Goal: Task Accomplishment & Management: Use online tool/utility

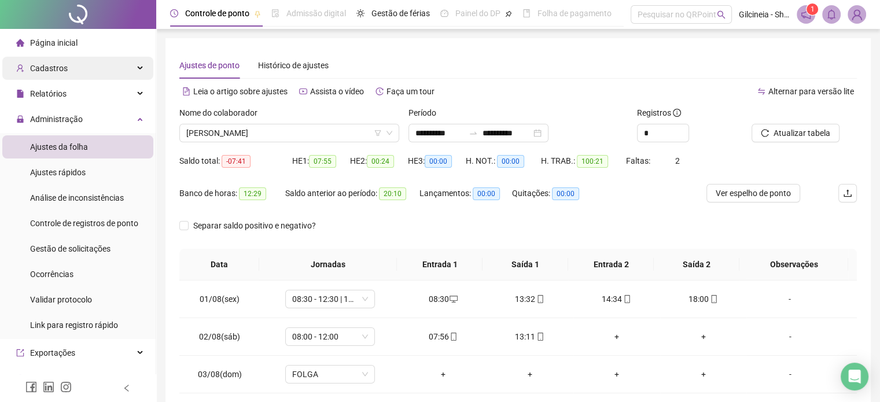
click at [72, 65] on div "Cadastros" at bounding box center [77, 68] width 151 height 23
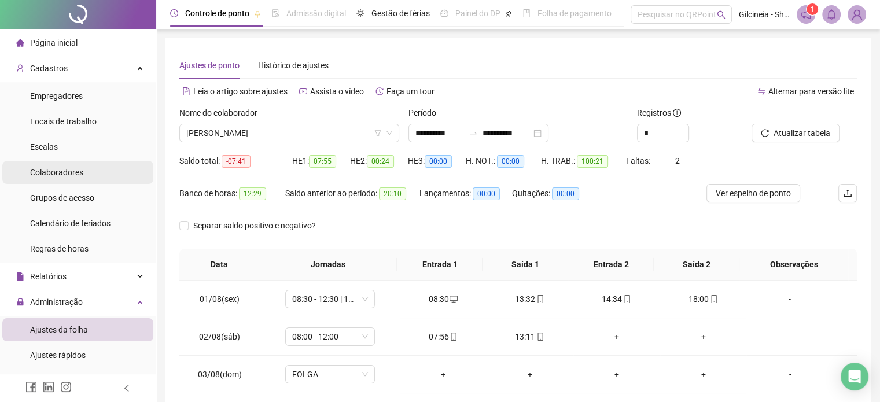
click at [93, 171] on li "Colaboradores" at bounding box center [77, 172] width 151 height 23
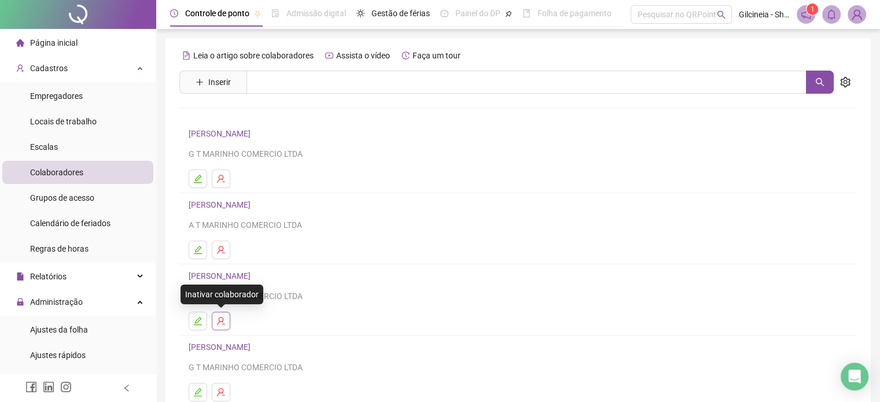
click at [222, 319] on icon "user-delete" at bounding box center [220, 320] width 9 height 9
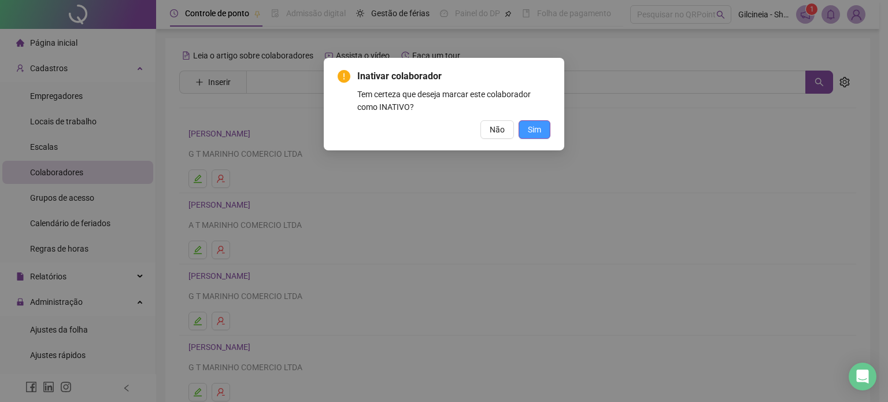
click at [532, 130] on span "Sim" at bounding box center [534, 129] width 13 height 13
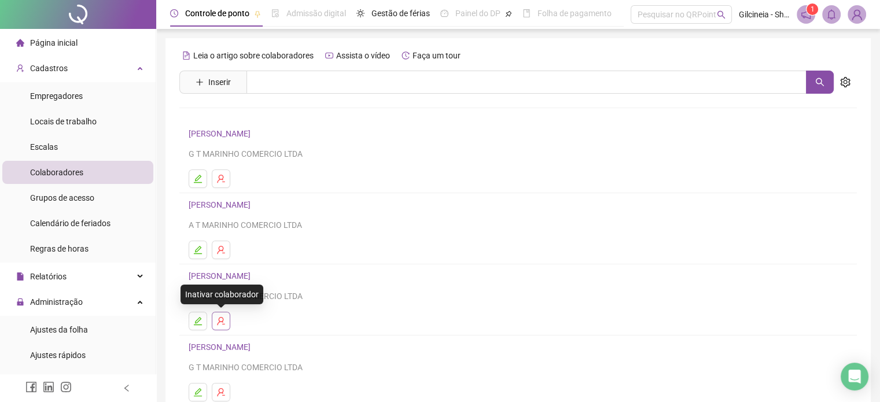
click at [223, 326] on button "button" at bounding box center [221, 321] width 19 height 19
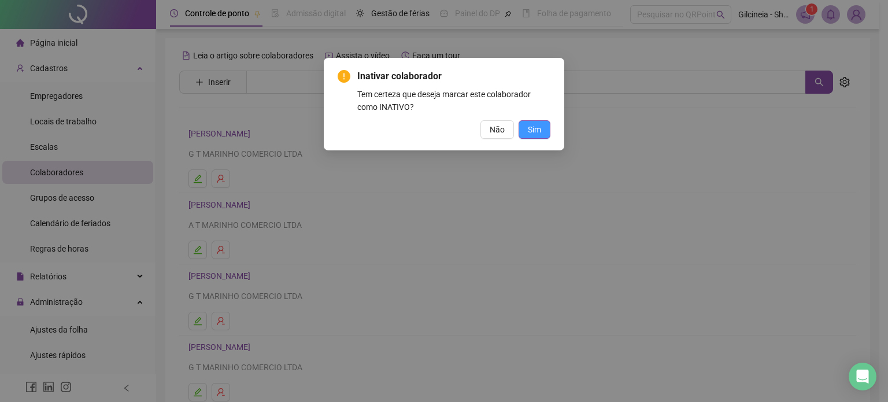
click at [530, 129] on span "Sim" at bounding box center [534, 129] width 13 height 13
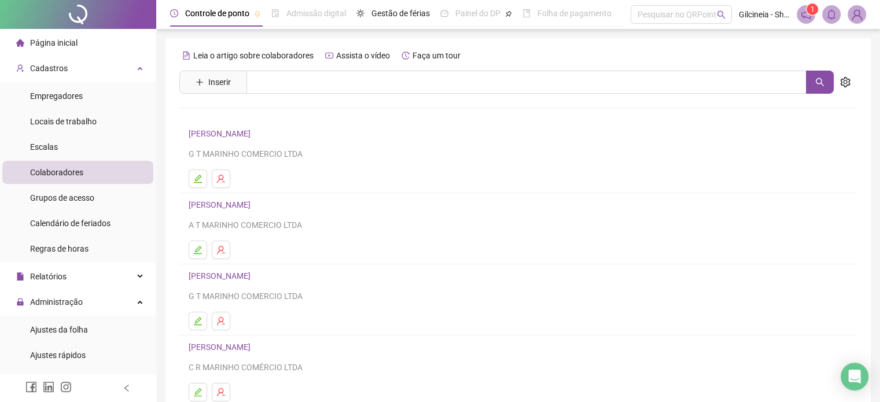
click at [62, 39] on span "Página inicial" at bounding box center [53, 42] width 47 height 9
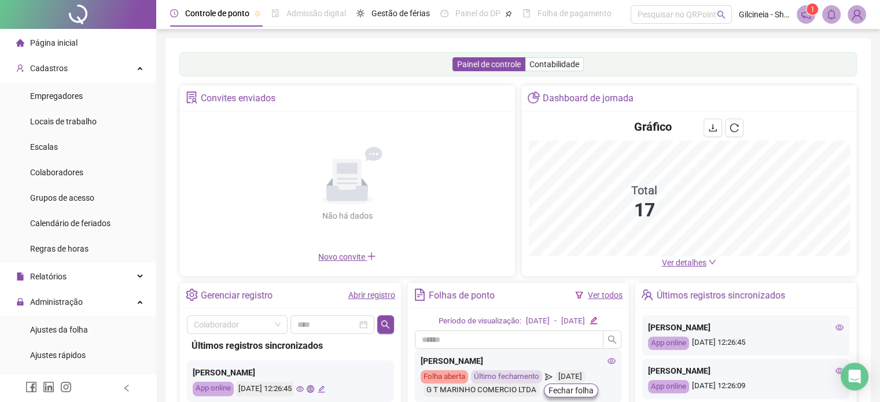
click at [696, 264] on span "Ver detalhes" at bounding box center [684, 262] width 45 height 9
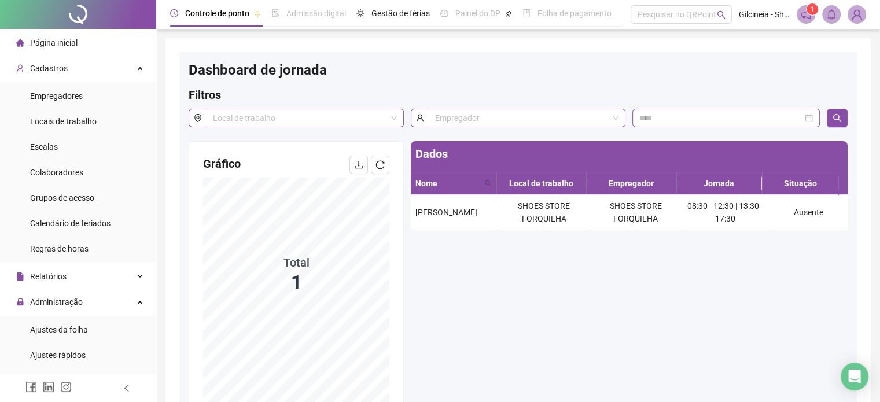
click at [73, 40] on span "Página inicial" at bounding box center [53, 42] width 47 height 9
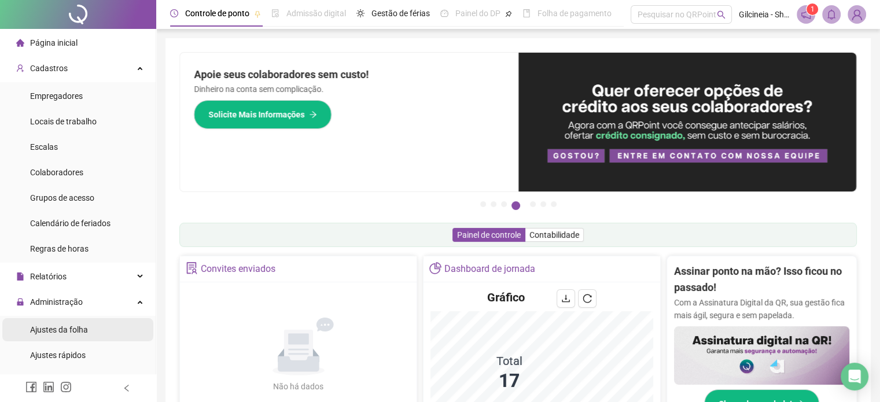
click at [76, 333] on span "Ajustes da folha" at bounding box center [59, 329] width 58 height 9
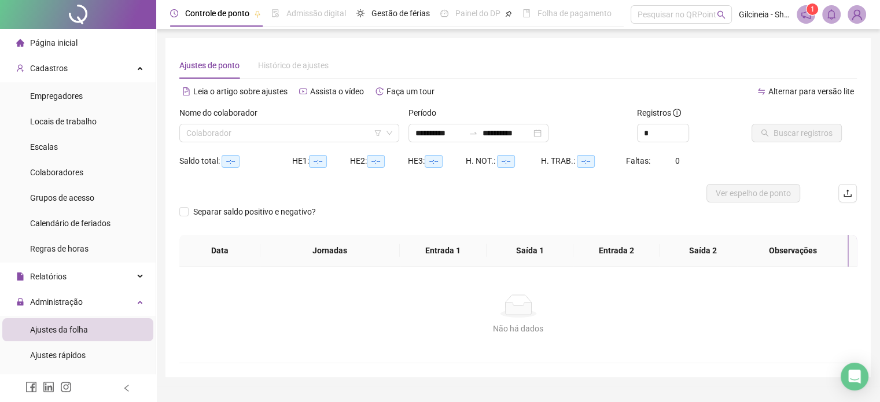
type input "**********"
click at [236, 131] on input "search" at bounding box center [283, 132] width 195 height 17
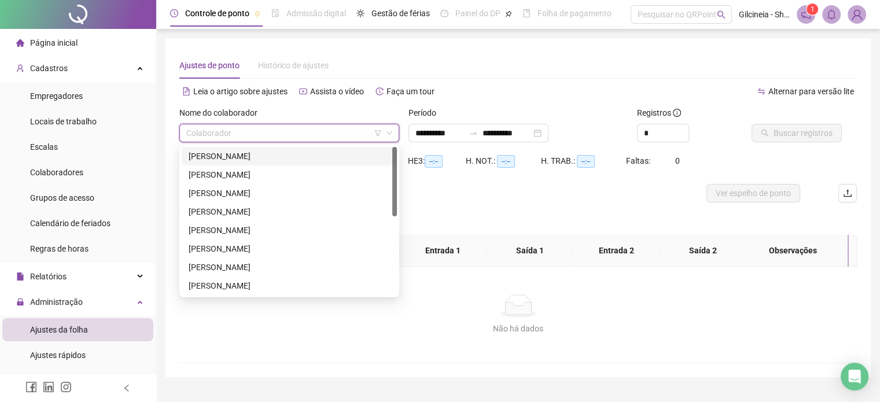
click at [236, 131] on input "search" at bounding box center [283, 132] width 195 height 17
